Goal: Information Seeking & Learning: Learn about a topic

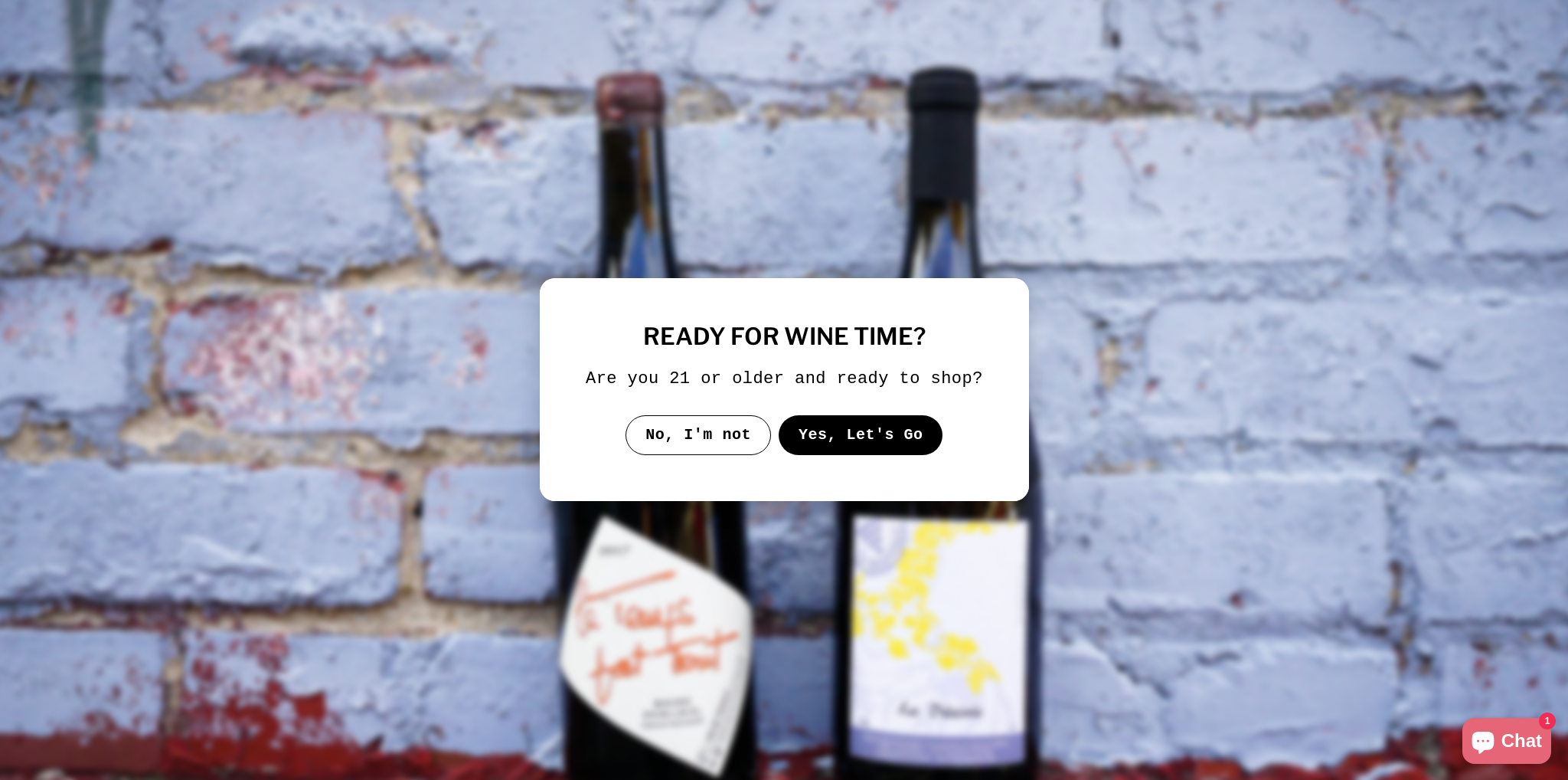
click at [876, 457] on div at bounding box center [784, 390] width 489 height 223
click at [876, 448] on button "Yes, Let's Go" at bounding box center [860, 434] width 164 height 40
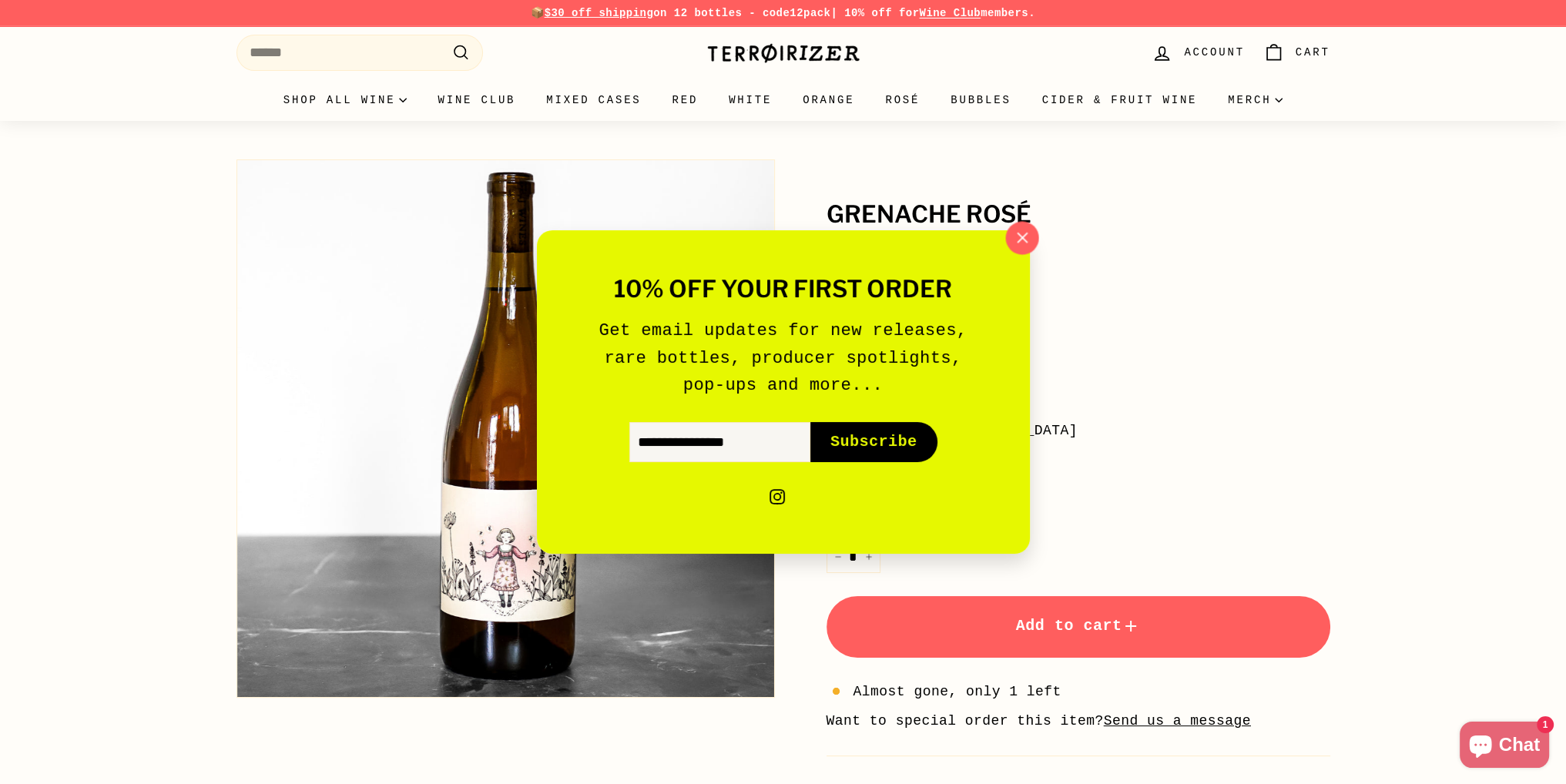
click at [1016, 236] on icon "button" at bounding box center [1021, 238] width 23 height 23
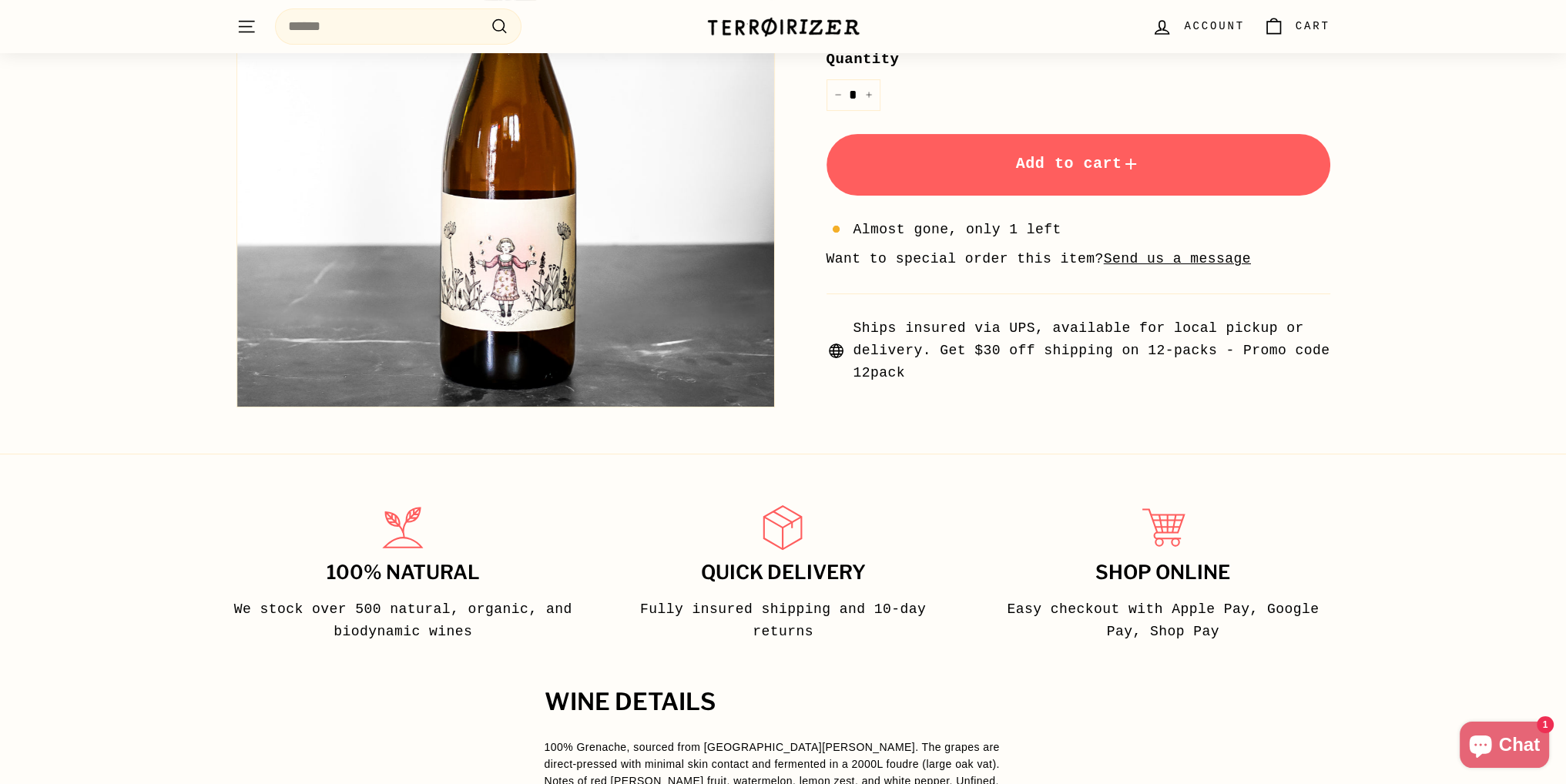
scroll to position [770, 0]
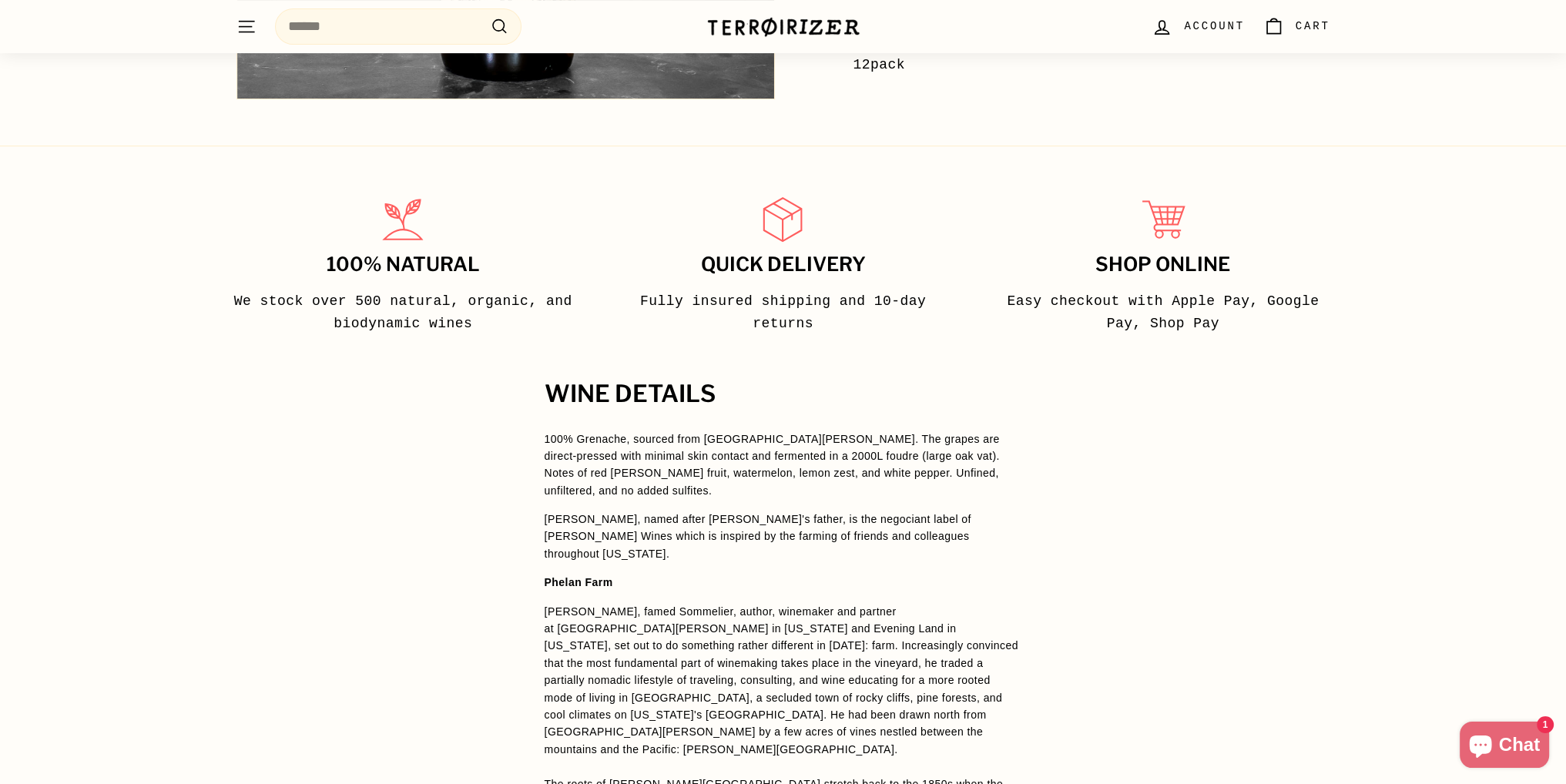
click at [894, 469] on p "100% Grenache, sourced from [GEOGRAPHIC_DATA][PERSON_NAME]. The grapes are dire…" at bounding box center [783, 465] width 477 height 69
click at [856, 652] on span "[PERSON_NAME], famed Sommelier, author, winemaker and partner at [GEOGRAPHIC_DA…" at bounding box center [782, 681] width 473 height 150
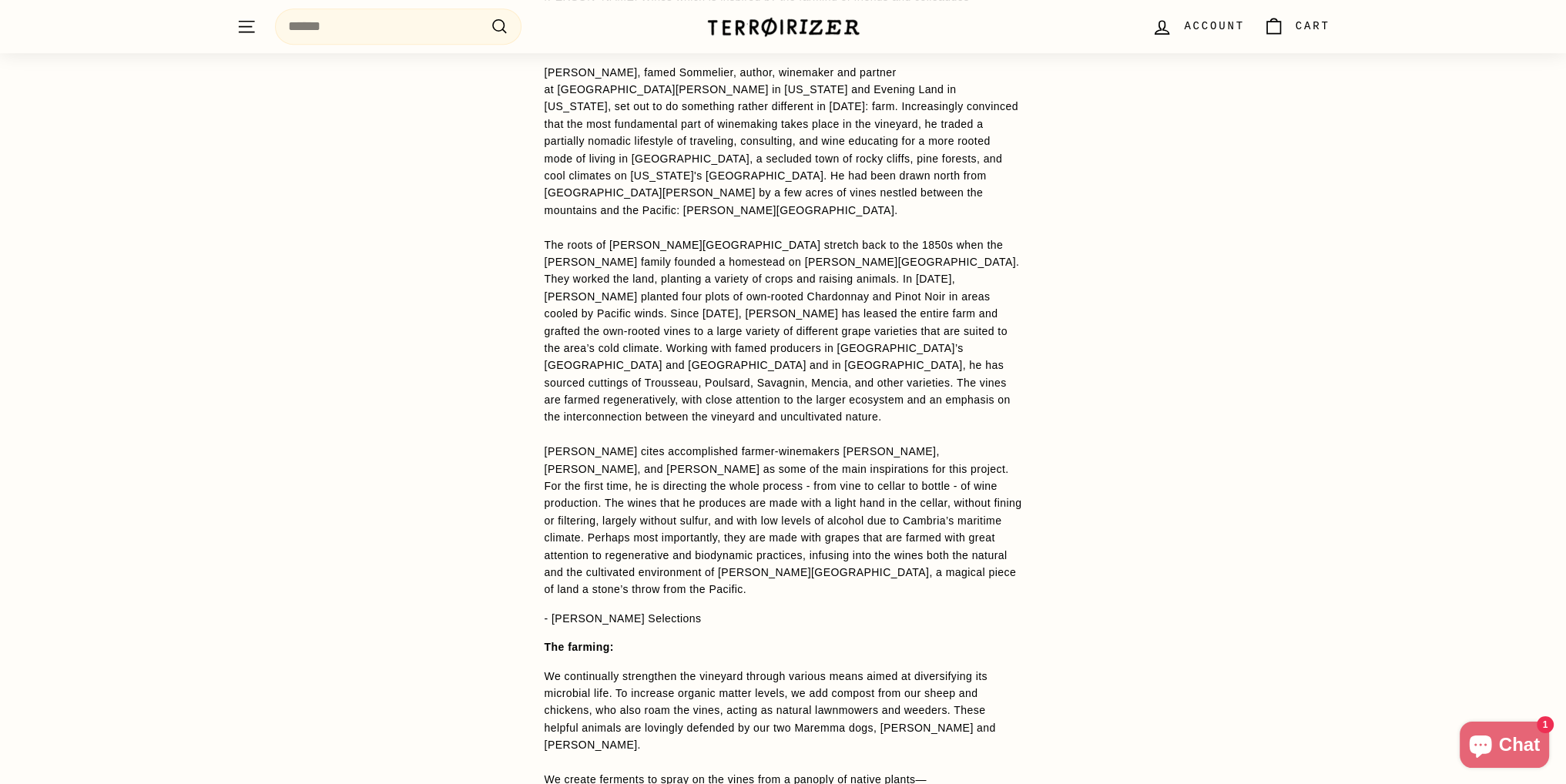
scroll to position [1386, 0]
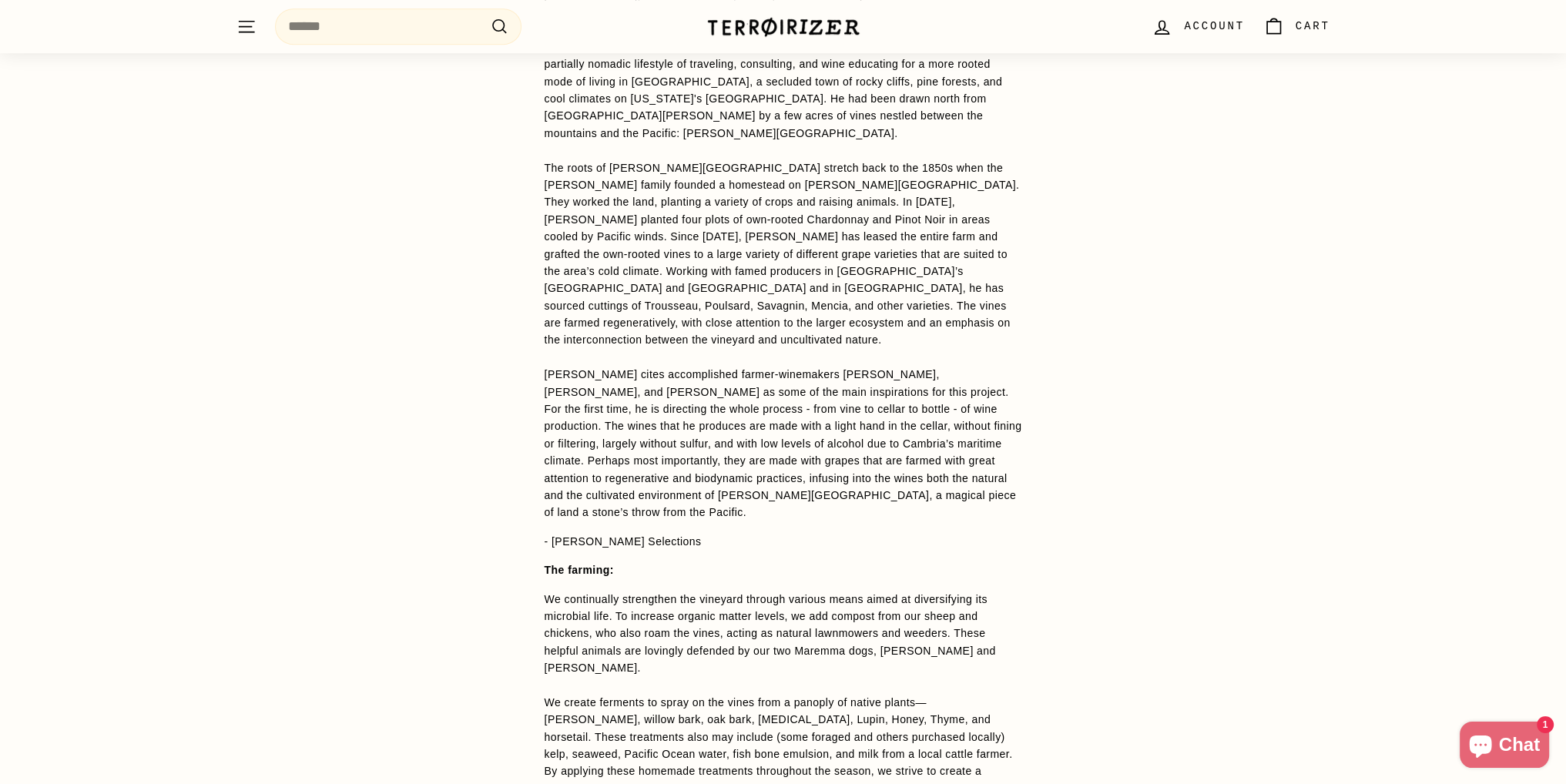
click at [954, 592] on span "We continually strengthen the vineyard through various means aimed at diversify…" at bounding box center [770, 633] width 452 height 82
click at [995, 592] on span "We continually strengthen the vineyard through various means aimed at diversify…" at bounding box center [770, 633] width 452 height 82
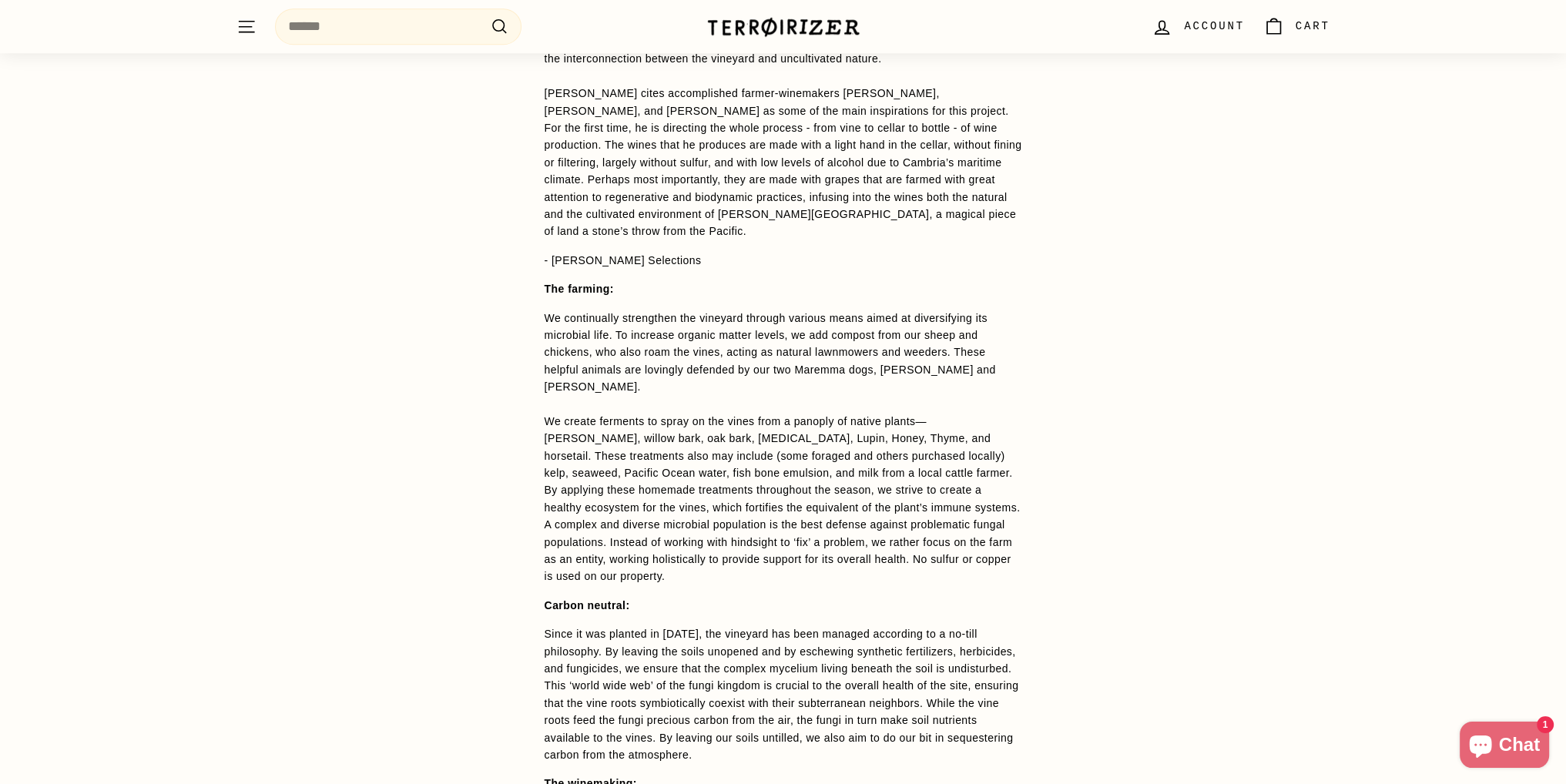
scroll to position [1694, 0]
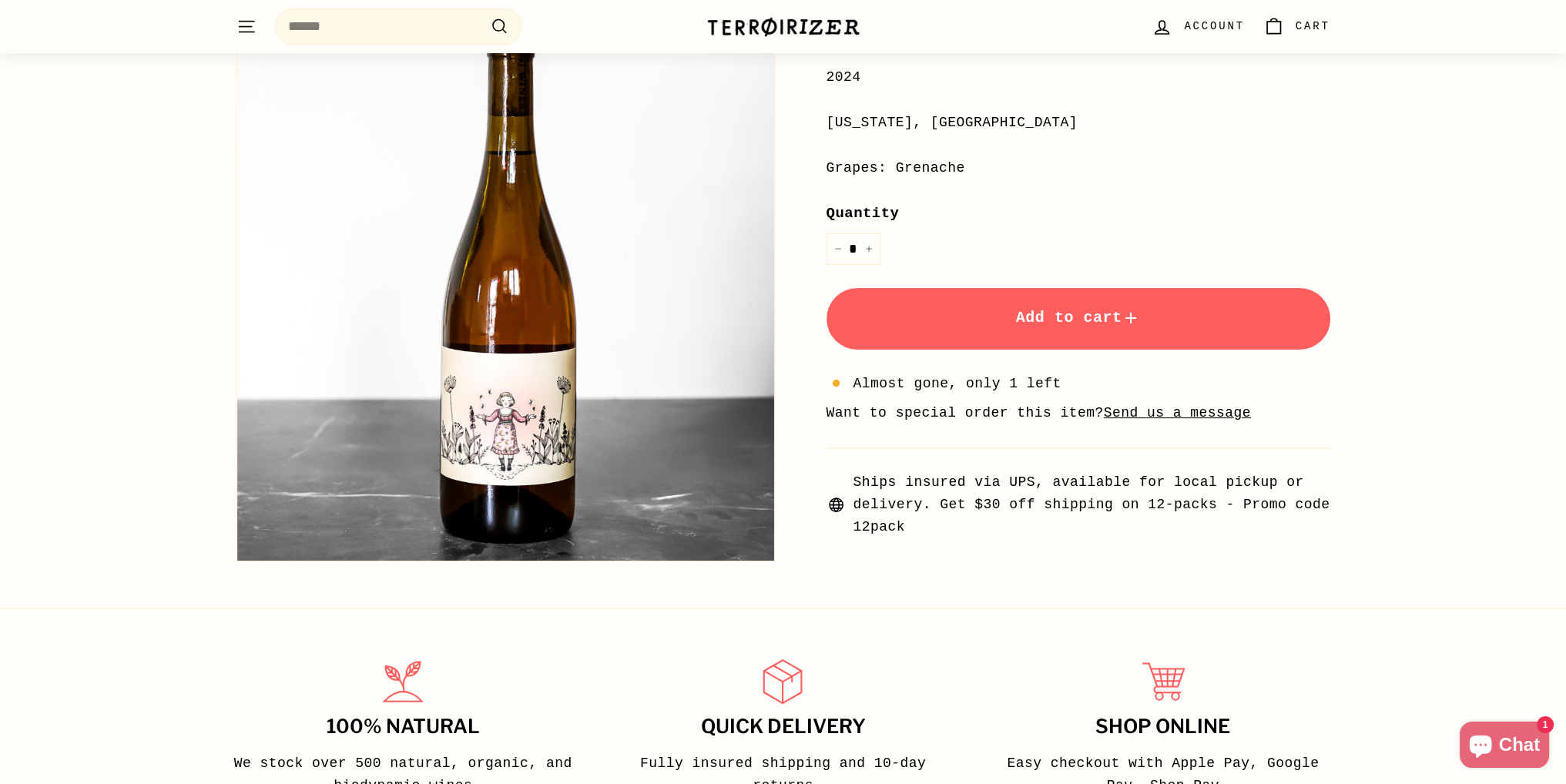
scroll to position [154, 0]
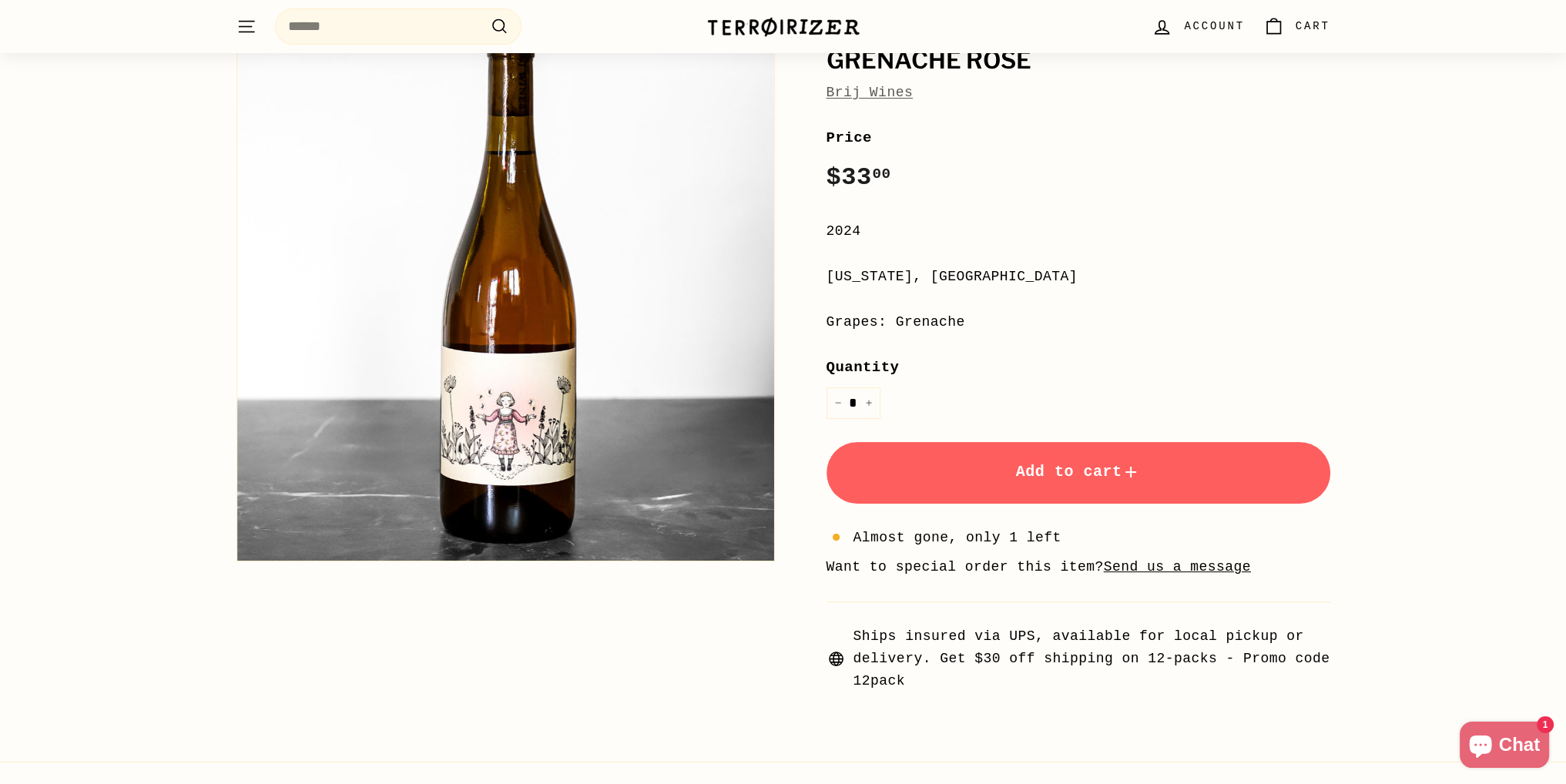
click at [1097, 189] on div "Price Regular price $33 00 $33.00 /" at bounding box center [1078, 161] width 504 height 70
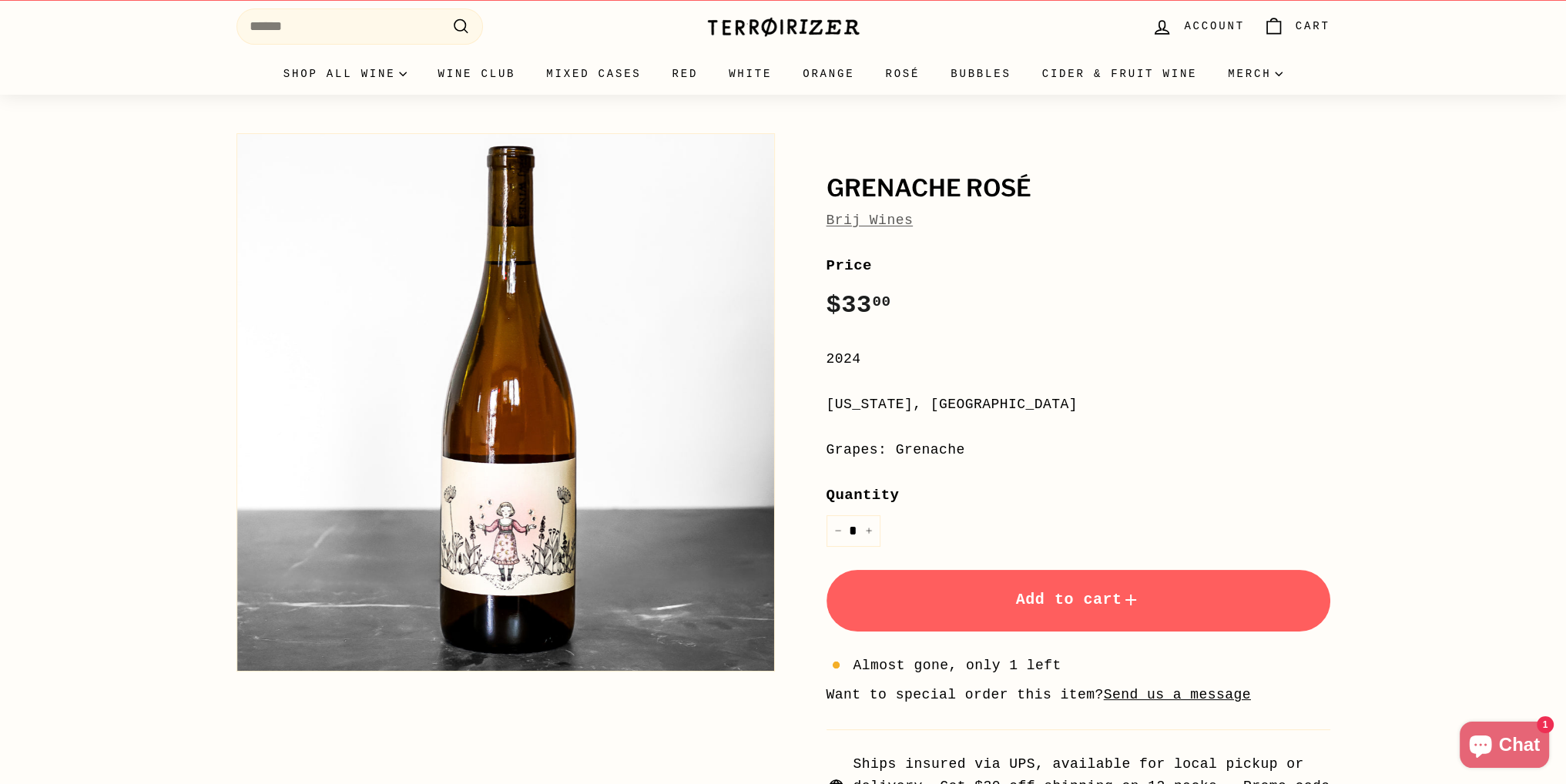
scroll to position [0, 0]
